Goal: Contribute content: Add original content to the website for others to see

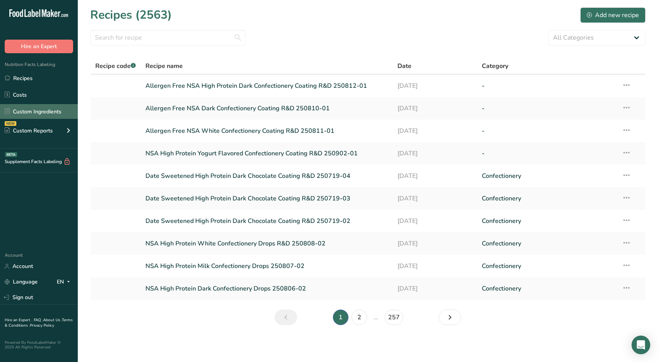
click at [46, 113] on link "Custom Ingredients" at bounding box center [39, 111] width 78 height 15
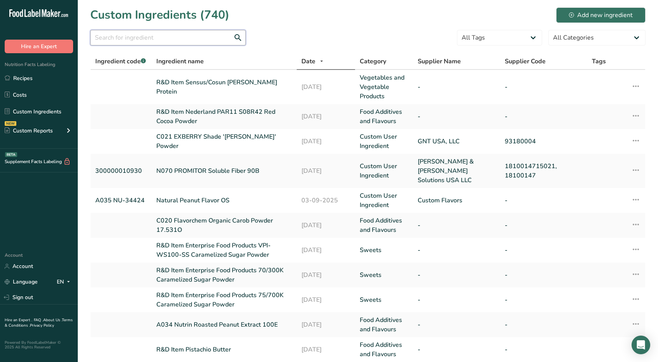
click at [171, 43] on input "text" at bounding box center [167, 38] width 155 height 16
type input "C021"
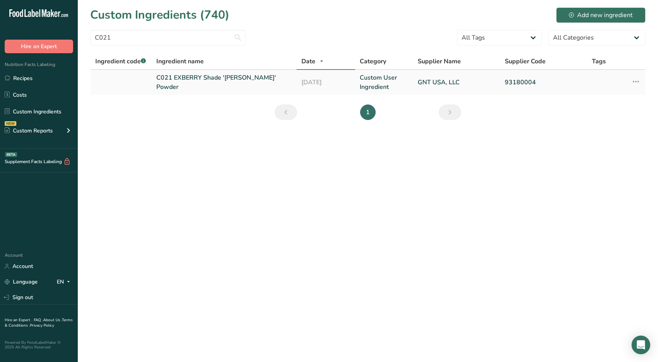
click at [224, 78] on link "C021 EXBERRY Shade '[PERSON_NAME]' Powder" at bounding box center [224, 82] width 136 height 19
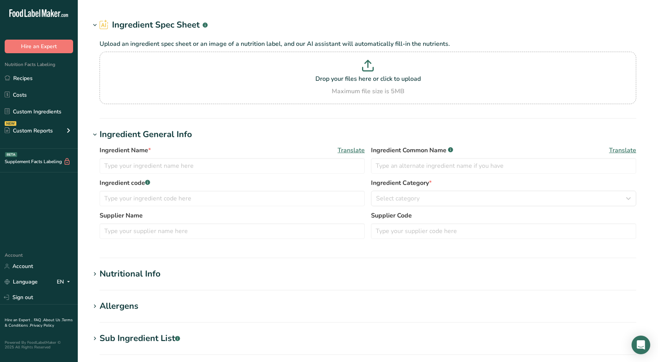
type input "C021 EXBERRY Shade '[PERSON_NAME]' Powder"
type input "GNT USA, LLC"
type input "93180004"
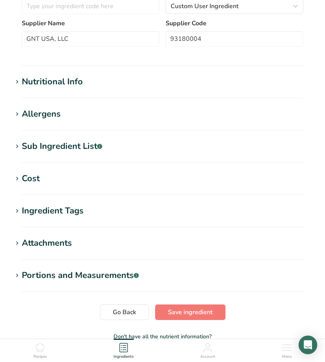
scroll to position [233, 0]
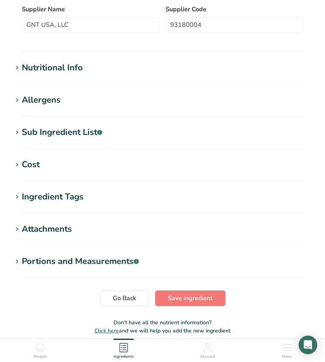
click at [16, 70] on icon at bounding box center [17, 68] width 7 height 11
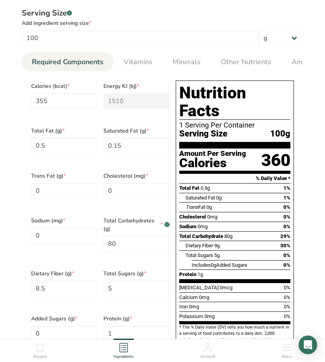
scroll to position [350, 0]
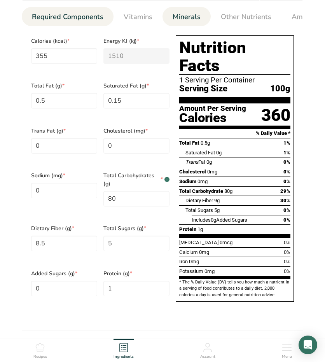
click at [179, 21] on span "Minerals" at bounding box center [187, 17] width 28 height 10
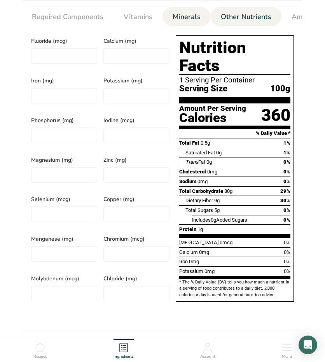
click at [231, 25] on link "Other Nutrients" at bounding box center [246, 17] width 57 height 20
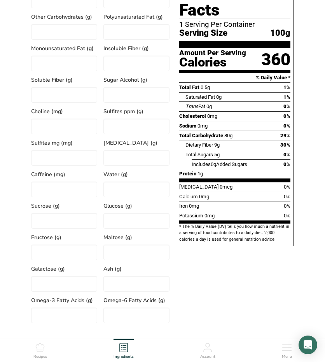
scroll to position [389, 0]
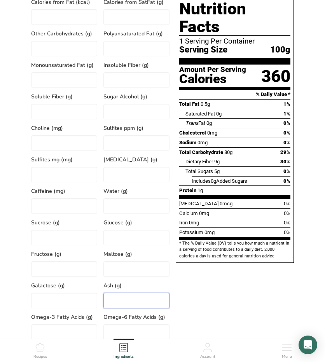
click at [118, 305] on input "number" at bounding box center [136, 301] width 66 height 16
type input "1.0"
